Goal: Transaction & Acquisition: Download file/media

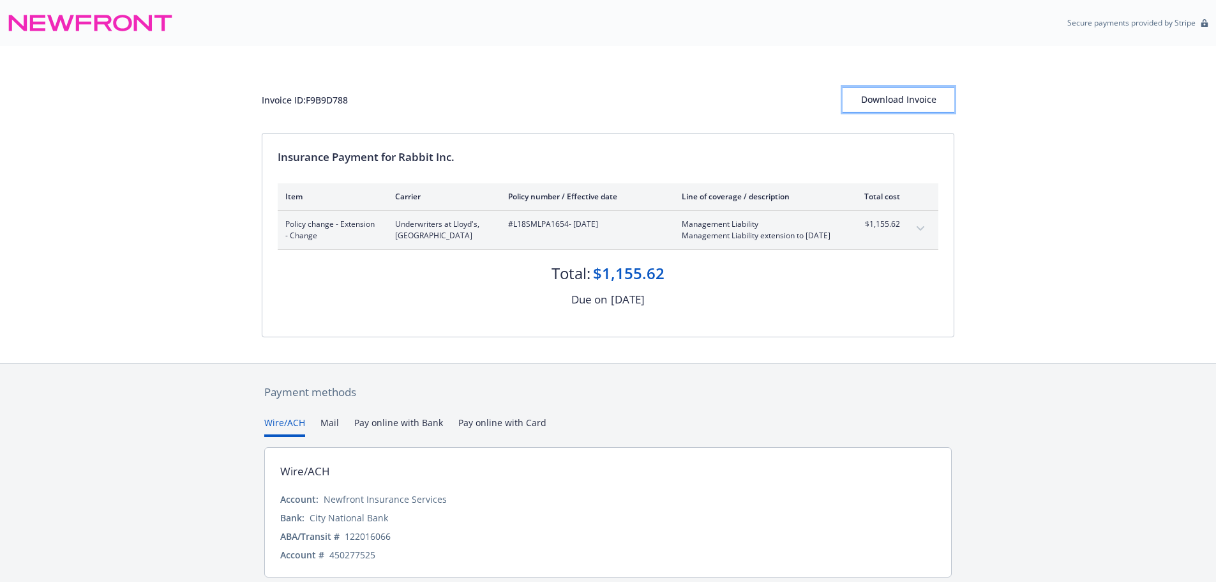
click at [871, 98] on div "Download Invoice" at bounding box center [899, 99] width 112 height 24
click at [900, 110] on div "Download Invoice" at bounding box center [899, 99] width 112 height 24
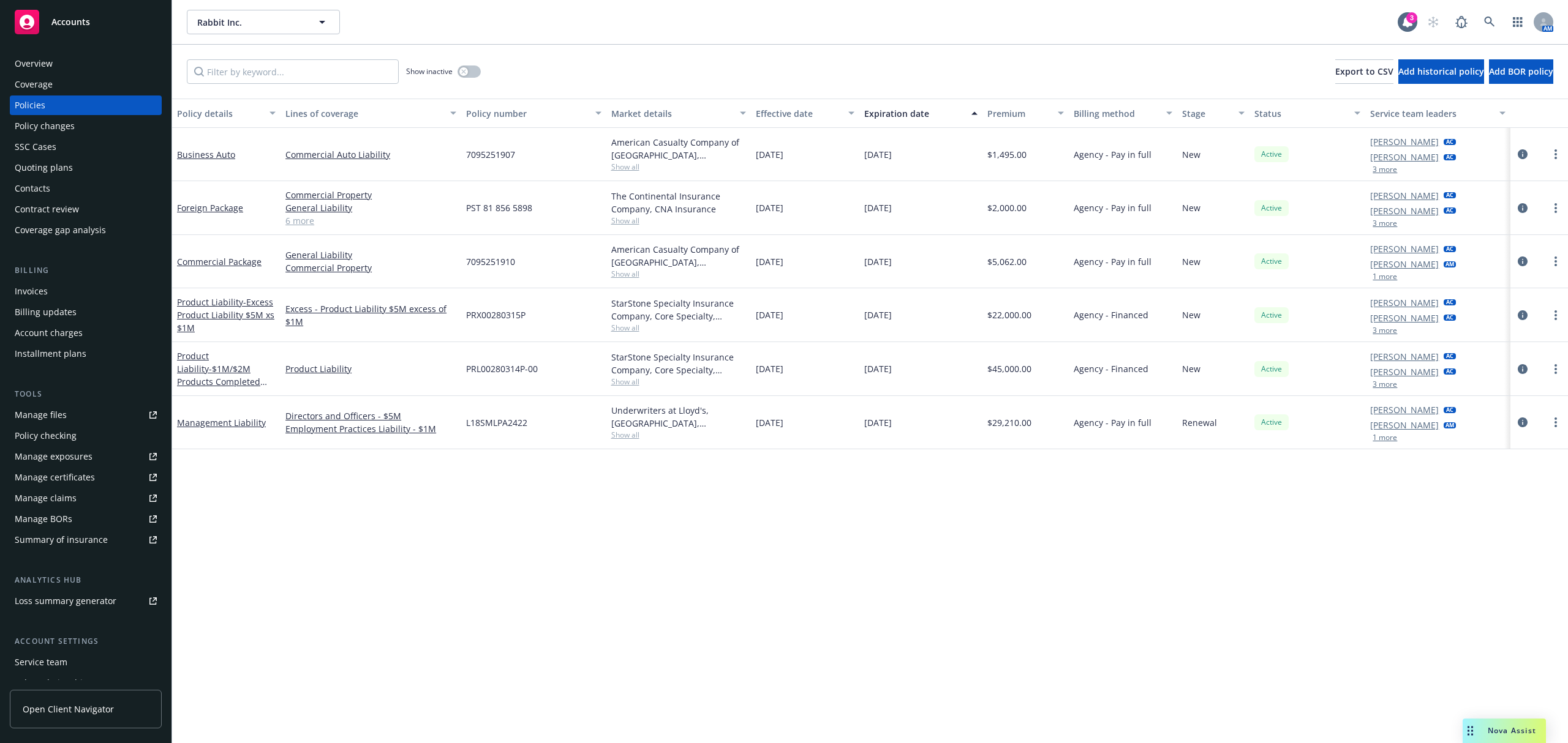
click at [76, 290] on div "Invoices" at bounding box center [85, 291] width 142 height 19
